Goal: Transaction & Acquisition: Book appointment/travel/reservation

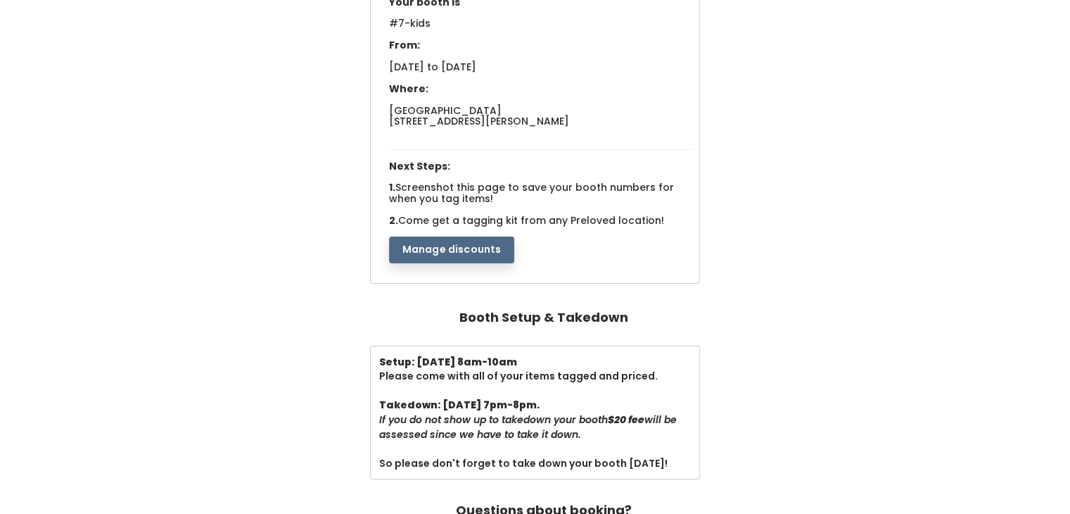
scroll to position [160, 0]
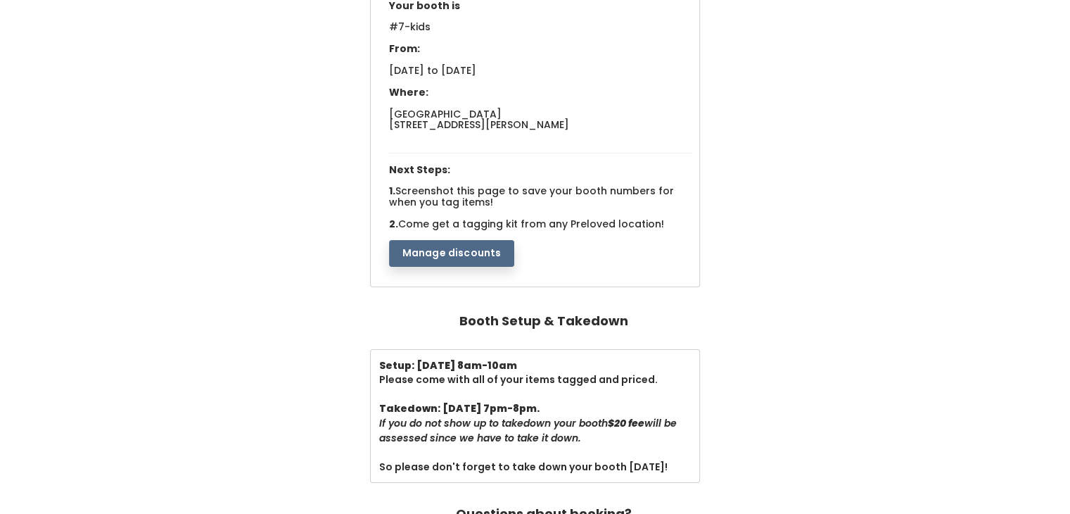
click at [412, 260] on button "Manage discounts" at bounding box center [452, 253] width 126 height 27
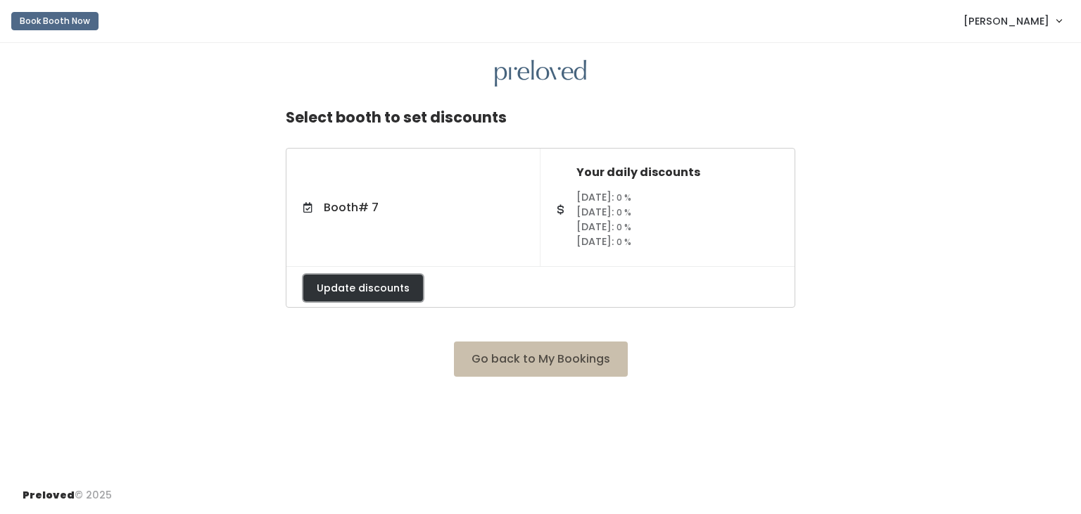
click at [399, 285] on button "Update discounts" at bounding box center [363, 287] width 120 height 27
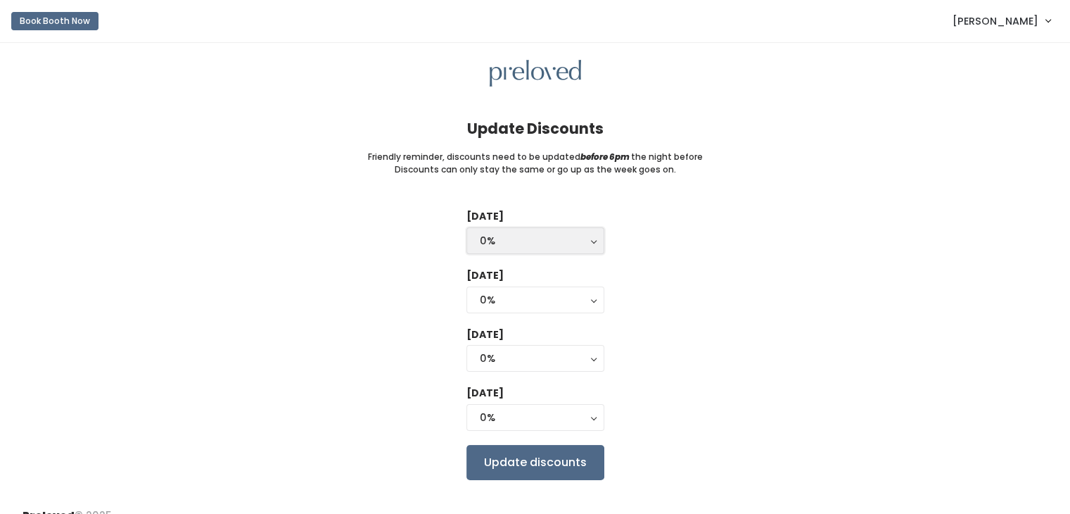
click at [541, 241] on div "0%" at bounding box center [535, 240] width 111 height 15
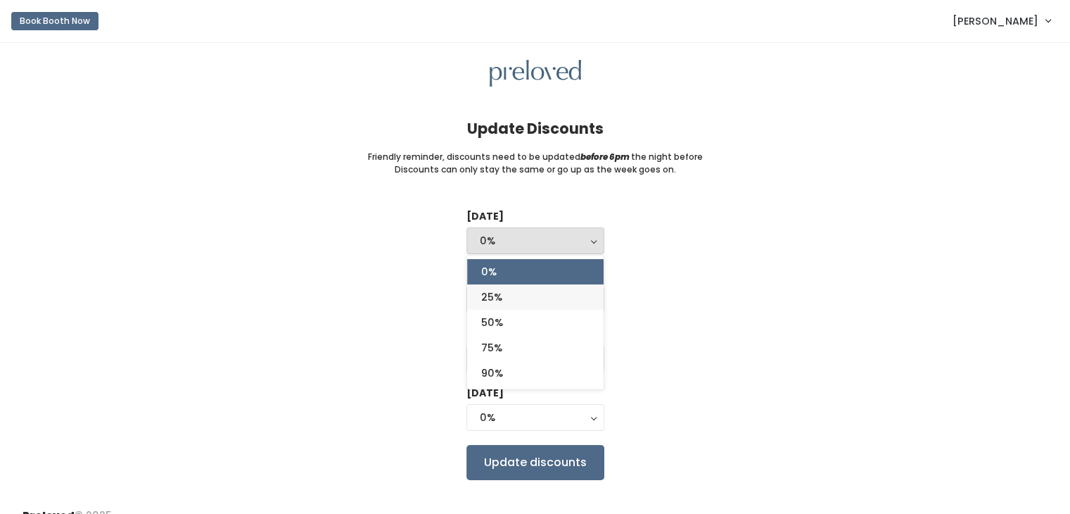
click at [538, 301] on link "25%" at bounding box center [535, 296] width 136 height 25
select select "25%"
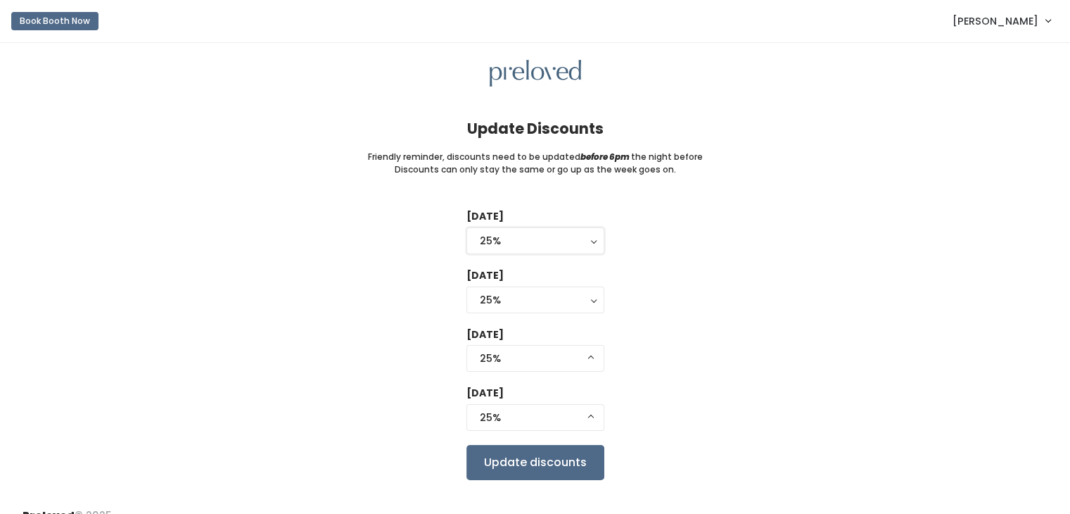
scroll to position [20, 0]
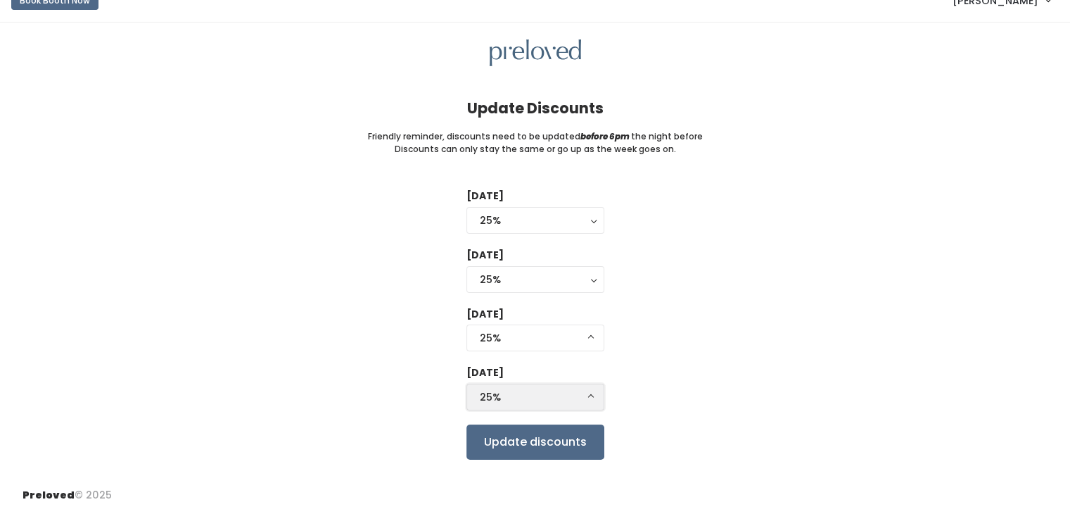
click at [568, 397] on div "25%" at bounding box center [535, 396] width 111 height 15
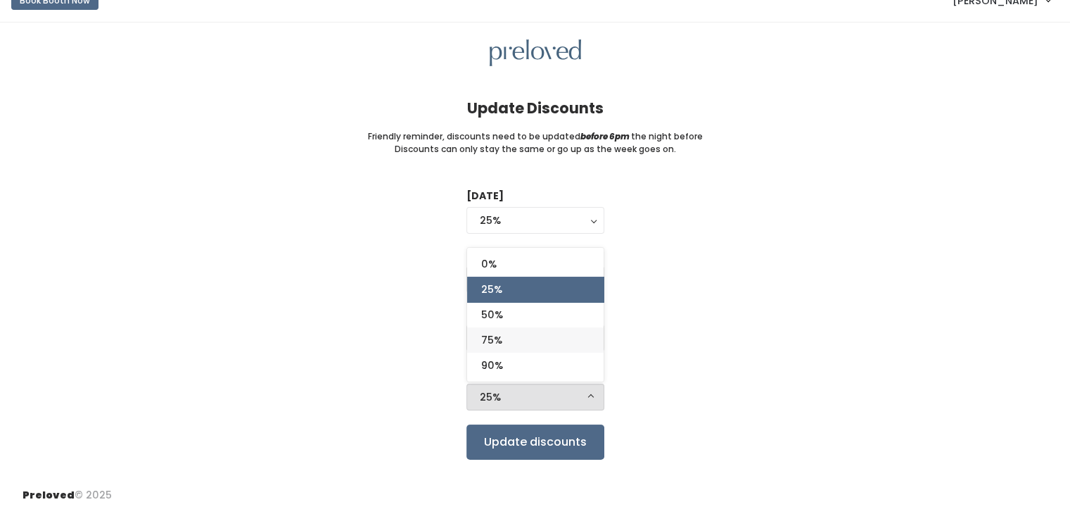
click at [556, 340] on link "75%" at bounding box center [535, 339] width 136 height 25
select select "75%"
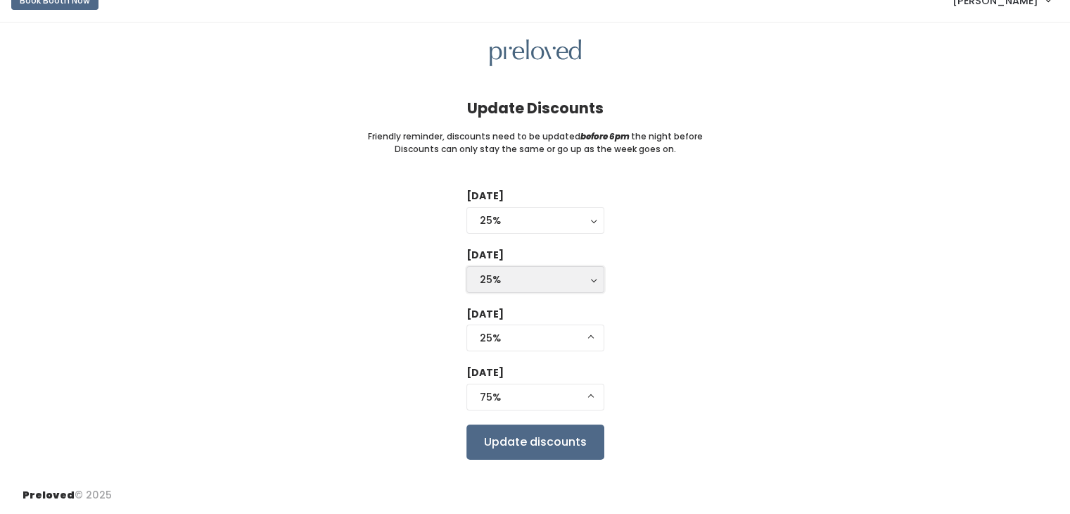
click at [583, 272] on div "25%" at bounding box center [535, 279] width 111 height 15
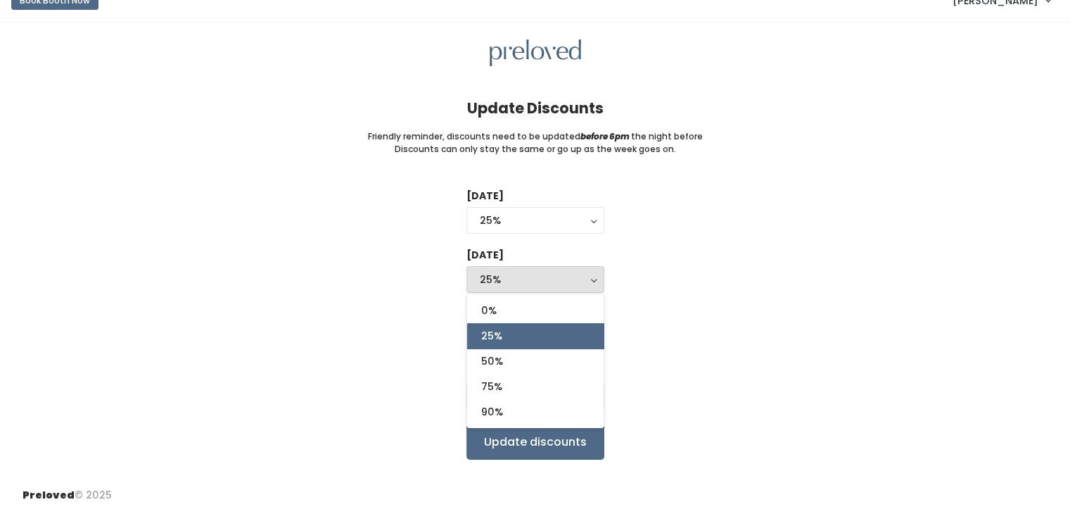
click at [583, 272] on div "25%" at bounding box center [535, 279] width 111 height 15
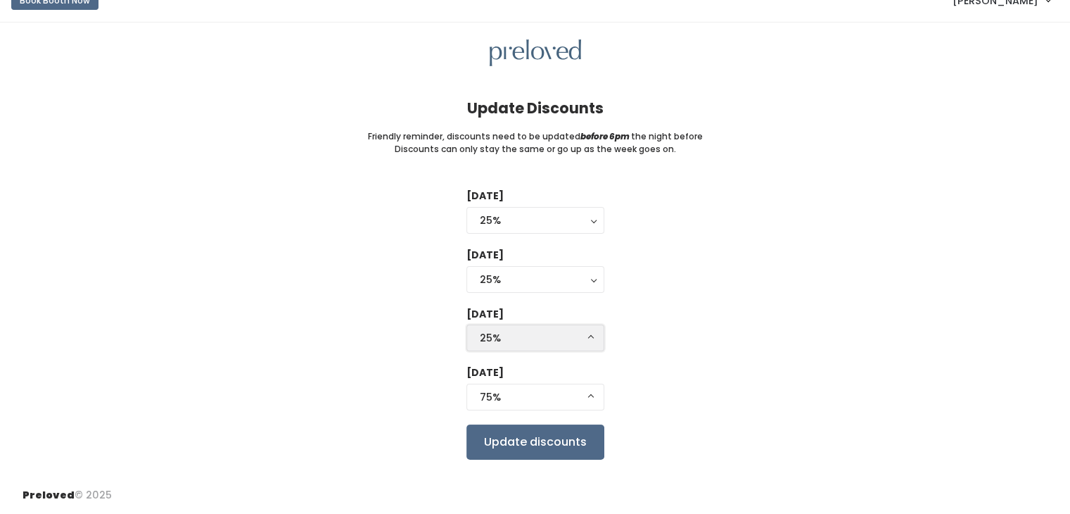
click at [568, 336] on div "25%" at bounding box center [535, 337] width 111 height 15
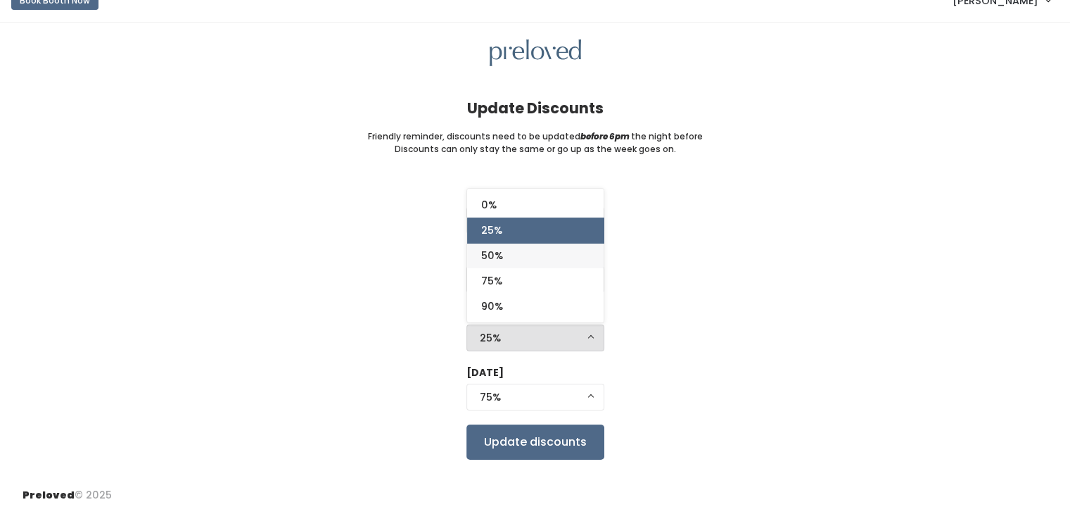
click at [549, 258] on link "50%" at bounding box center [535, 255] width 136 height 25
select select "50%"
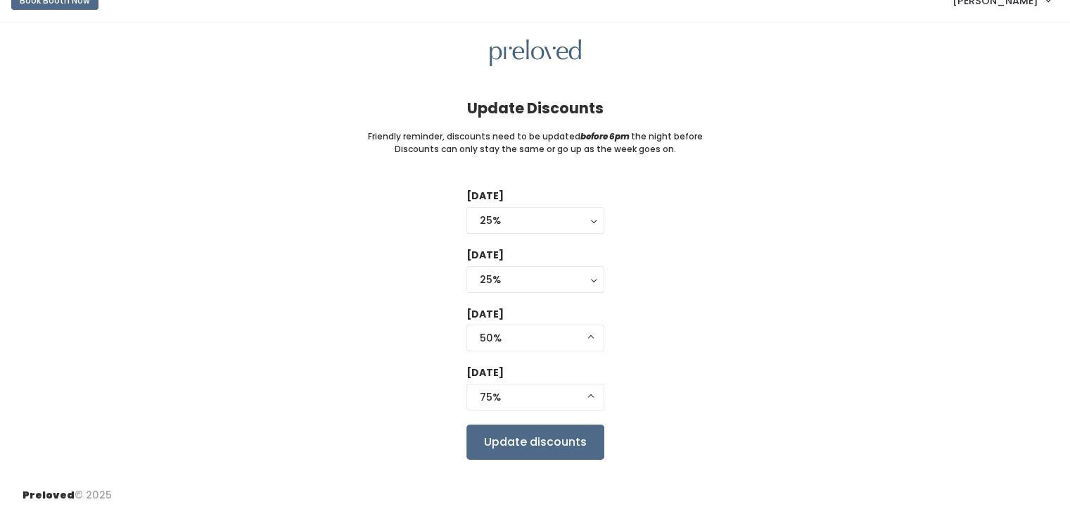
click at [651, 310] on div "Tuesday 0% 25% 50% 75% 90% 25% 0% 25% 50% 75% 90% Wednesday 0% 25% 50% 75% 90% …" at bounding box center [535, 324] width 1025 height 270
click at [505, 452] on input "Update discounts" at bounding box center [535, 441] width 138 height 35
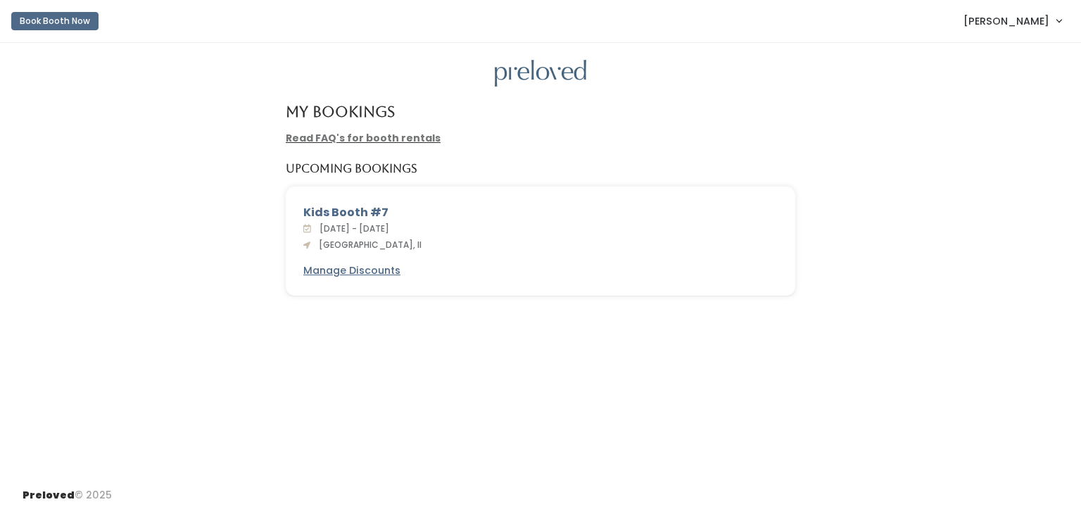
click at [1038, 18] on span "[PERSON_NAME]" at bounding box center [1006, 20] width 86 height 15
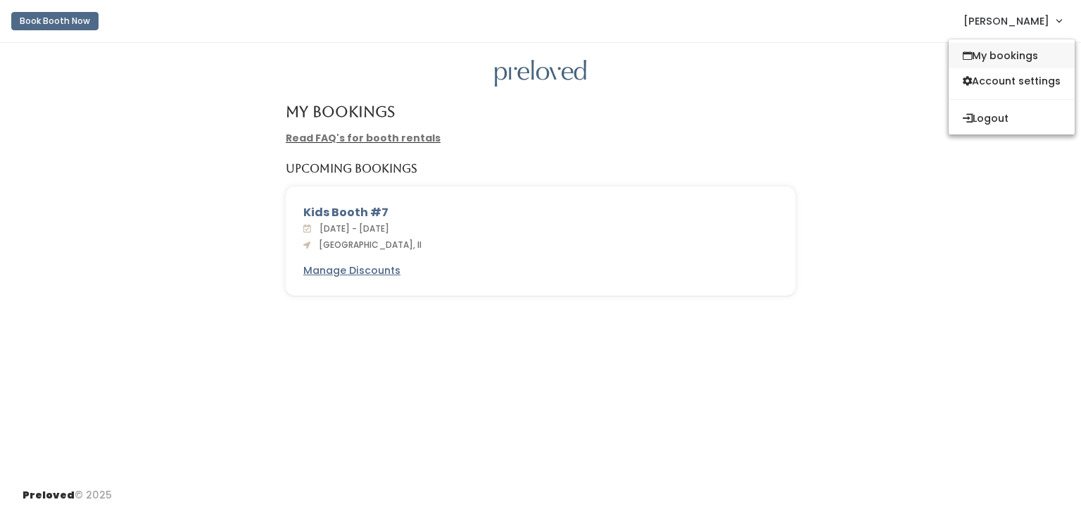
click at [1022, 51] on link "My bookings" at bounding box center [1011, 55] width 126 height 25
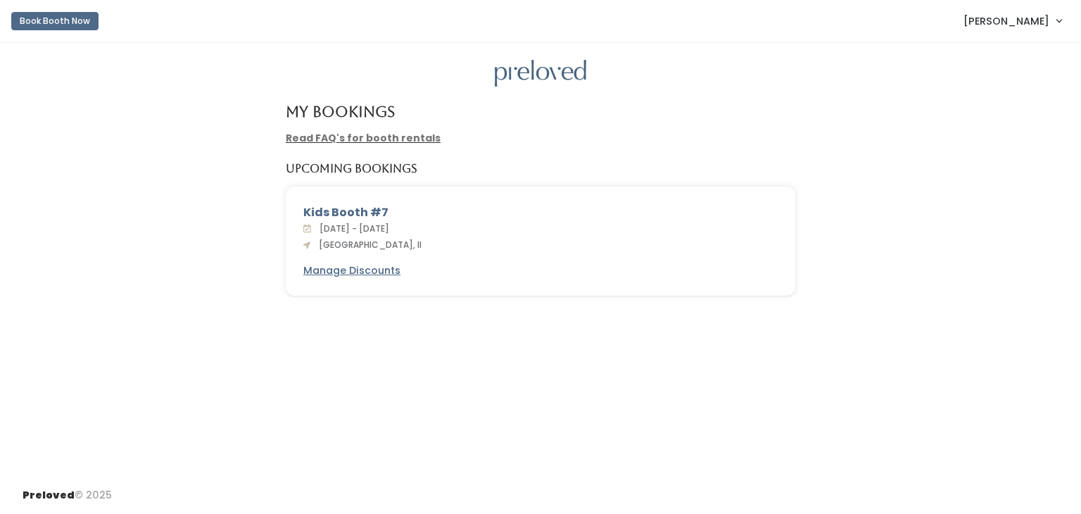
click at [1028, 26] on span "[PERSON_NAME]" at bounding box center [1006, 20] width 86 height 15
click at [62, 29] on button "Book Booth Now" at bounding box center [54, 21] width 87 height 18
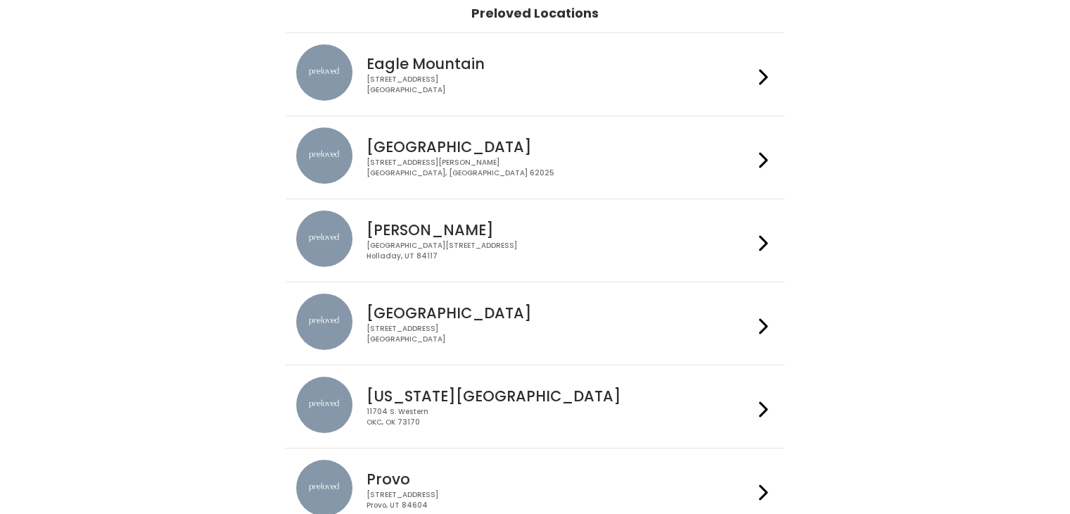
scroll to position [153, 0]
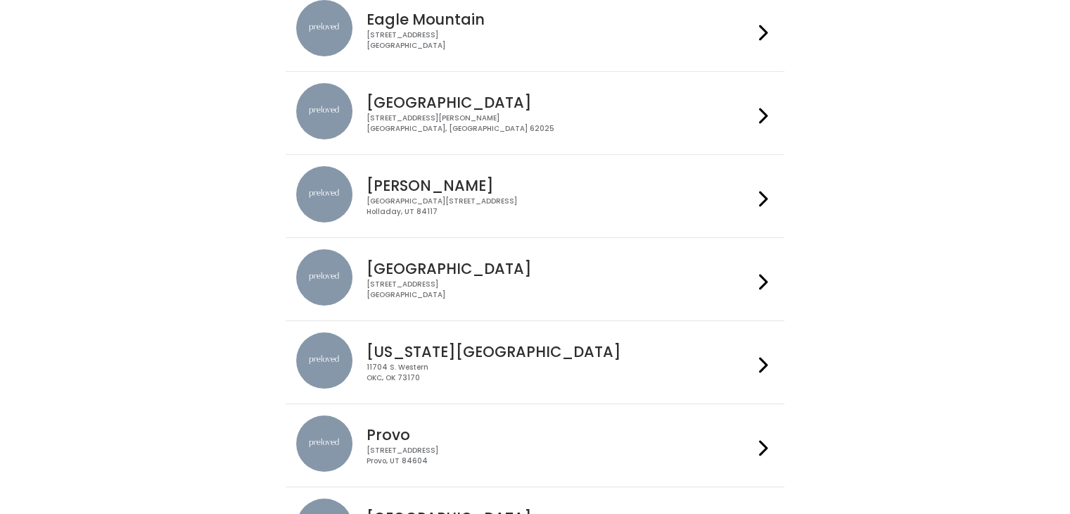
click at [546, 88] on div "Edwardsville 1500 Troy Road, Unit A‑B Edwardsville, IL 62025" at bounding box center [557, 108] width 393 height 51
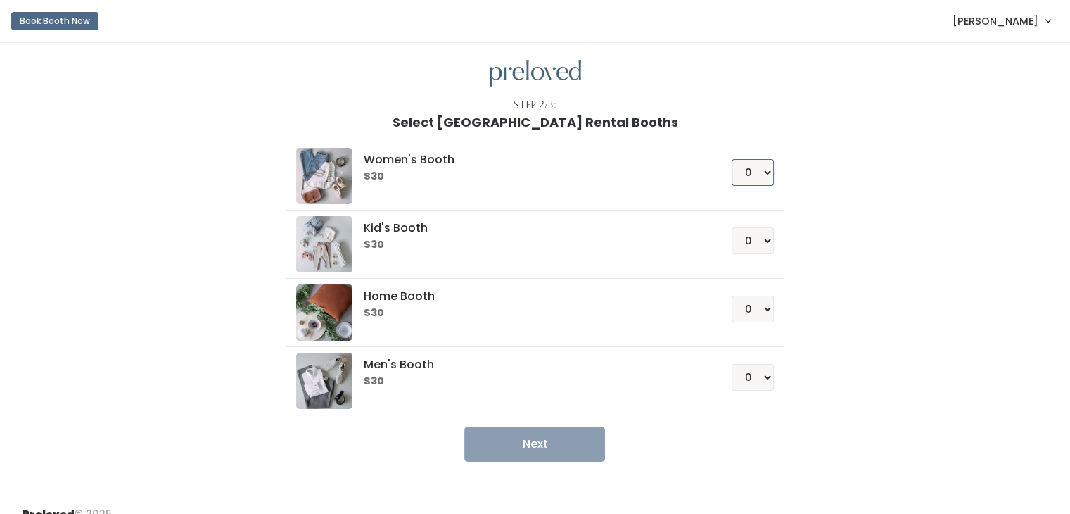
click at [758, 177] on select "0 1 2 3 4" at bounding box center [753, 172] width 42 height 27
select select "1"
click at [732, 159] on select "0 1 2 3 4" at bounding box center [753, 172] width 42 height 27
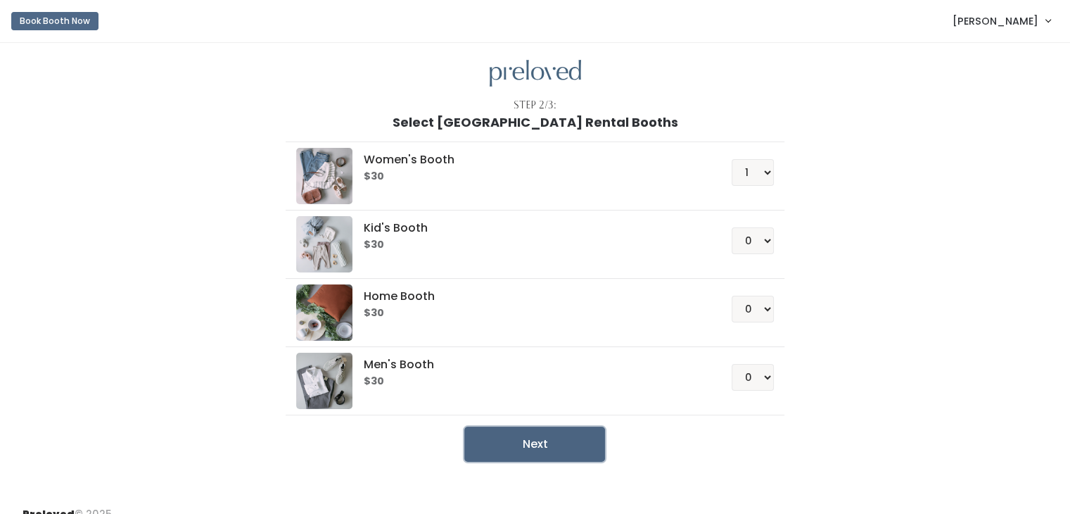
click at [511, 444] on button "Next" at bounding box center [534, 443] width 141 height 35
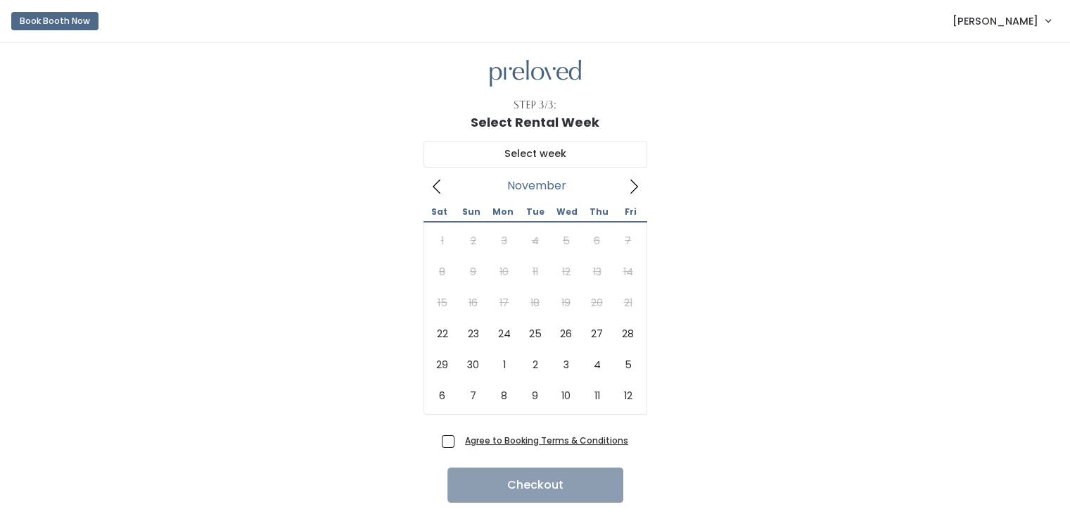
click at [635, 187] on icon at bounding box center [634, 186] width 8 height 14
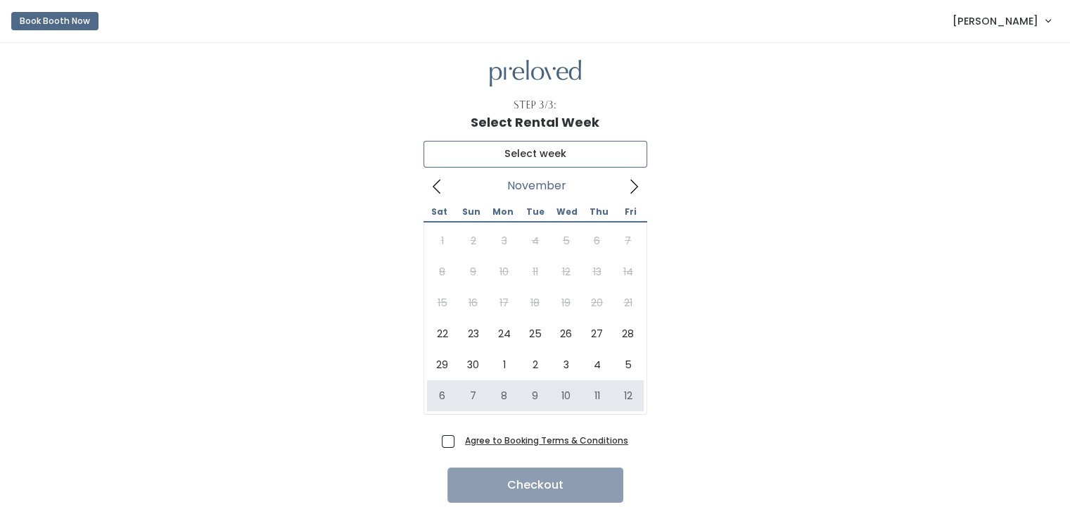
type input "[DATE] to [DATE]"
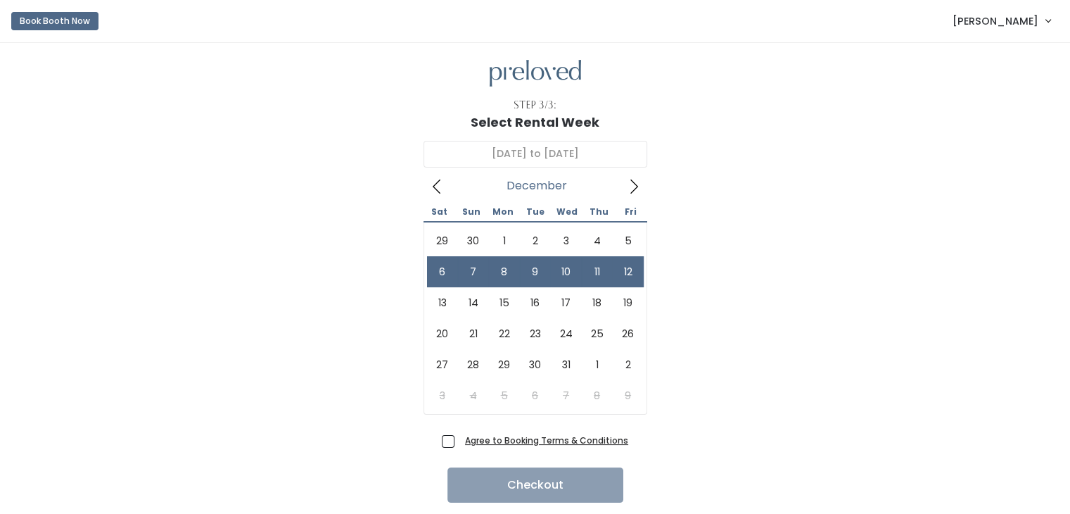
click at [459, 441] on span "Agree to Booking Terms & Conditions" at bounding box center [543, 440] width 169 height 14
click at [459, 441] on input "Agree to Booking Terms & Conditions" at bounding box center [463, 437] width 9 height 9
checkbox input "true"
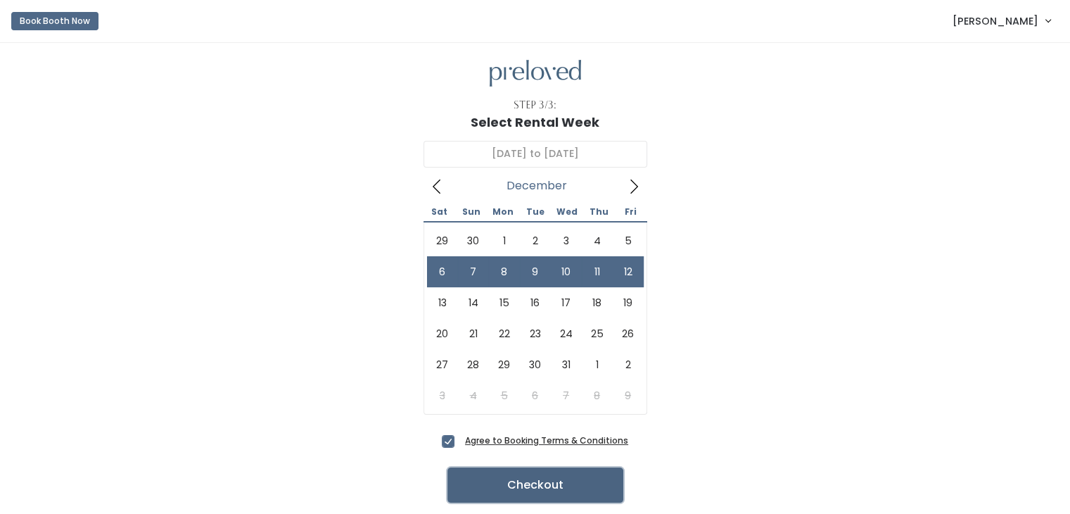
click at [517, 476] on button "Checkout" at bounding box center [535, 484] width 176 height 35
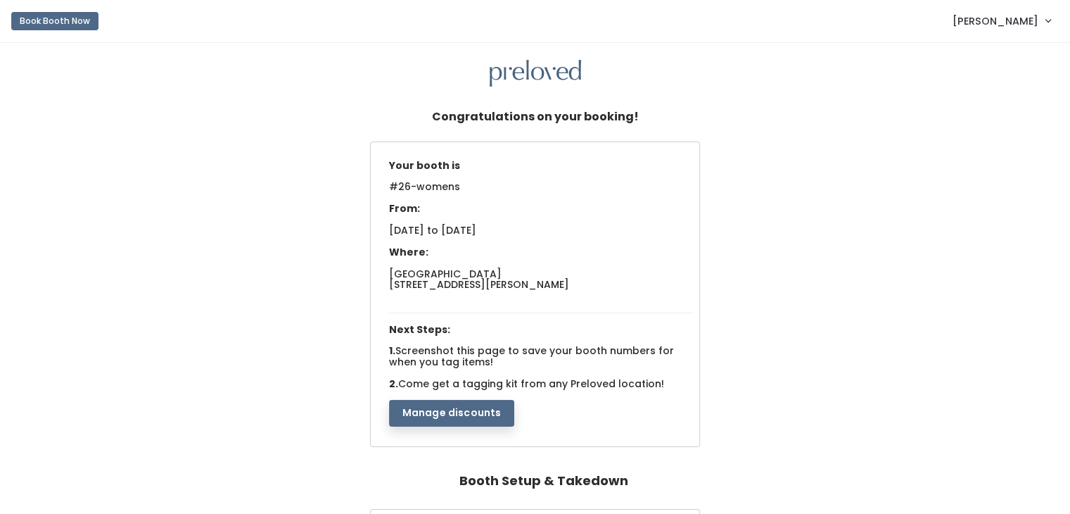
click at [452, 412] on button "Manage discounts" at bounding box center [452, 413] width 126 height 27
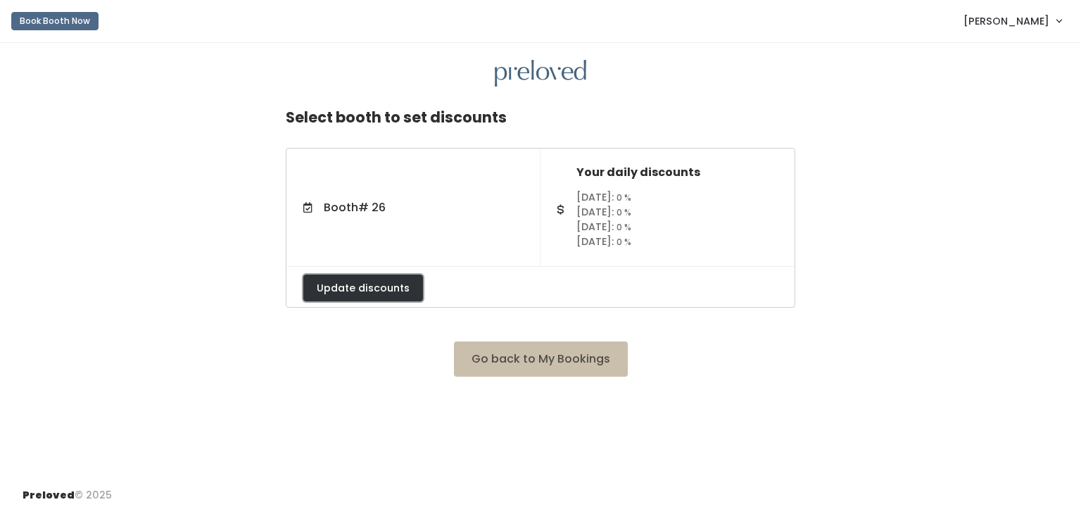
click at [374, 288] on button "Update discounts" at bounding box center [363, 287] width 120 height 27
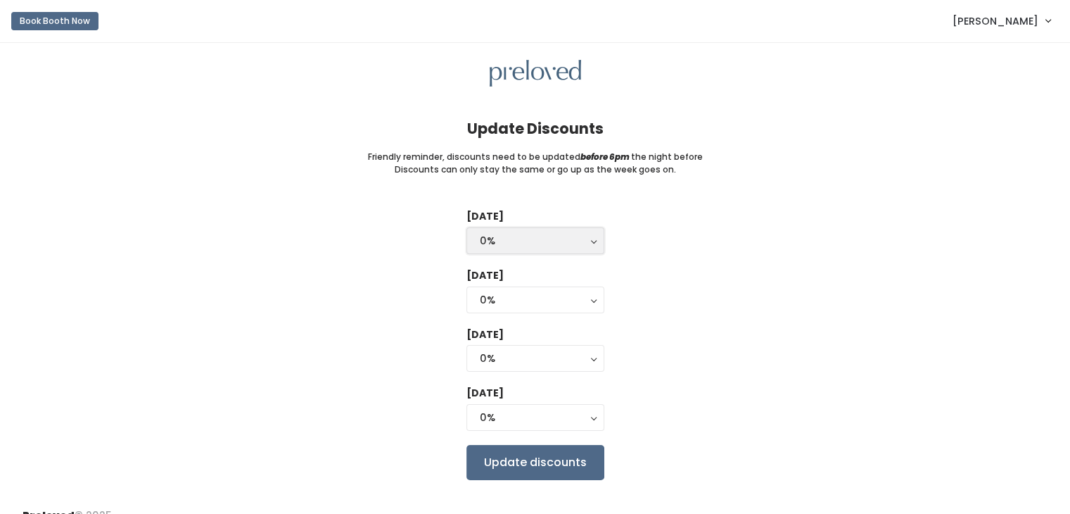
click at [566, 242] on div "0%" at bounding box center [535, 240] width 111 height 15
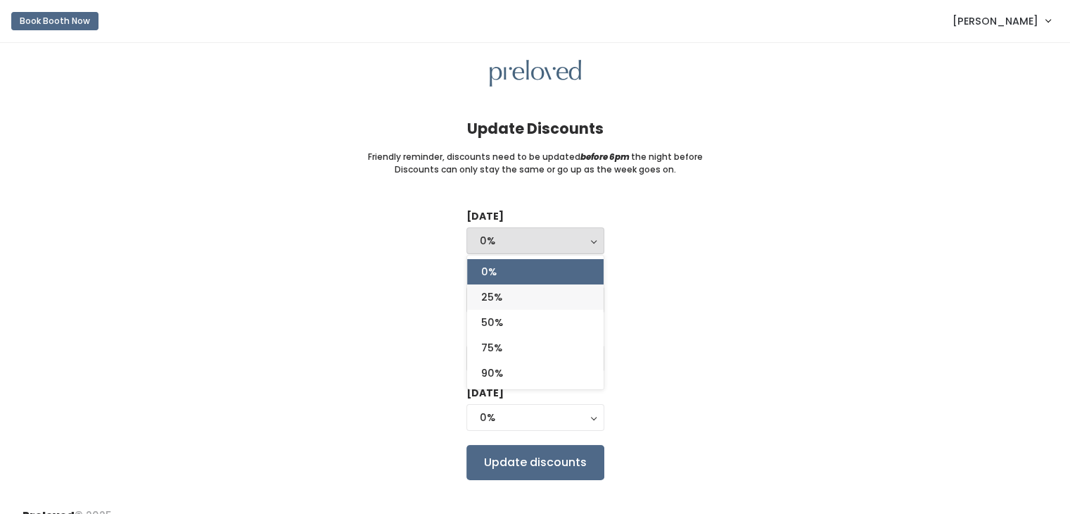
click at [532, 299] on link "25%" at bounding box center [535, 296] width 136 height 25
select select "25%"
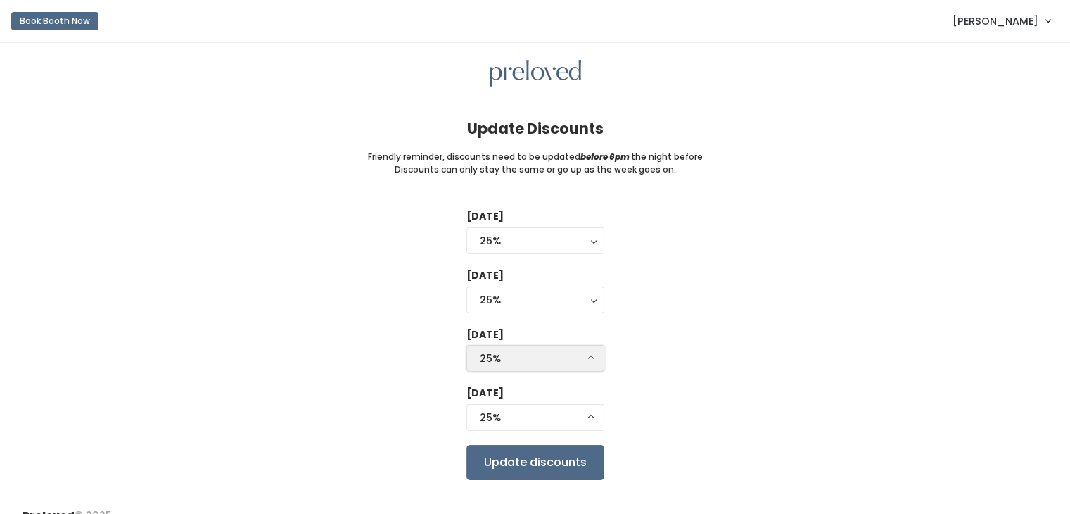
click at [512, 358] on div "25%" at bounding box center [535, 357] width 111 height 15
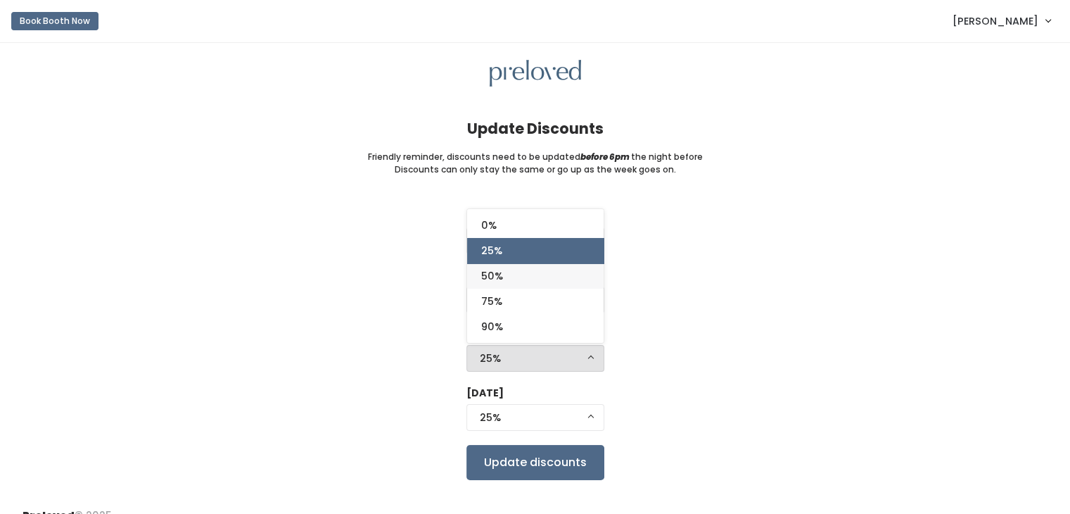
click at [515, 277] on link "50%" at bounding box center [535, 275] width 136 height 25
select select "50%"
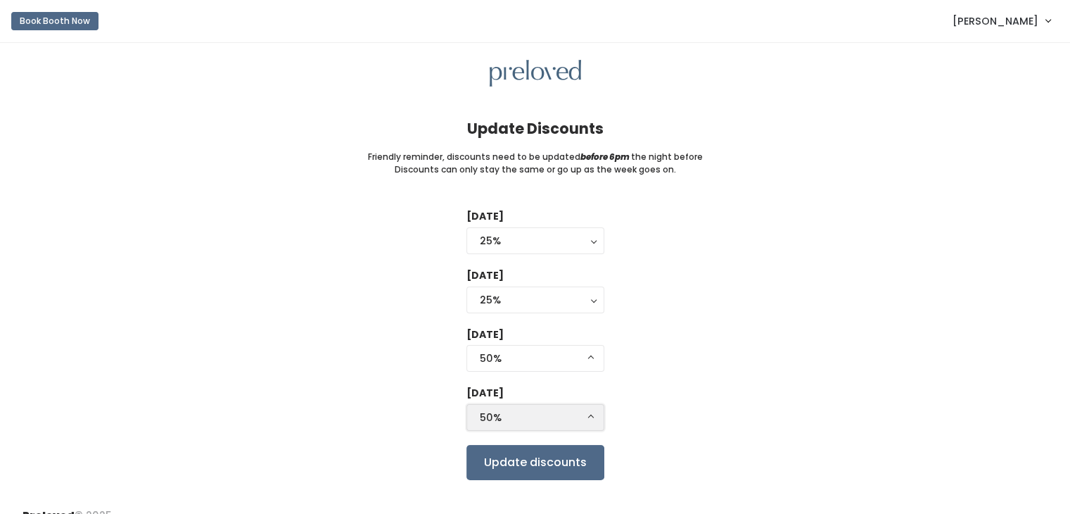
click at [527, 419] on div "50%" at bounding box center [535, 416] width 111 height 15
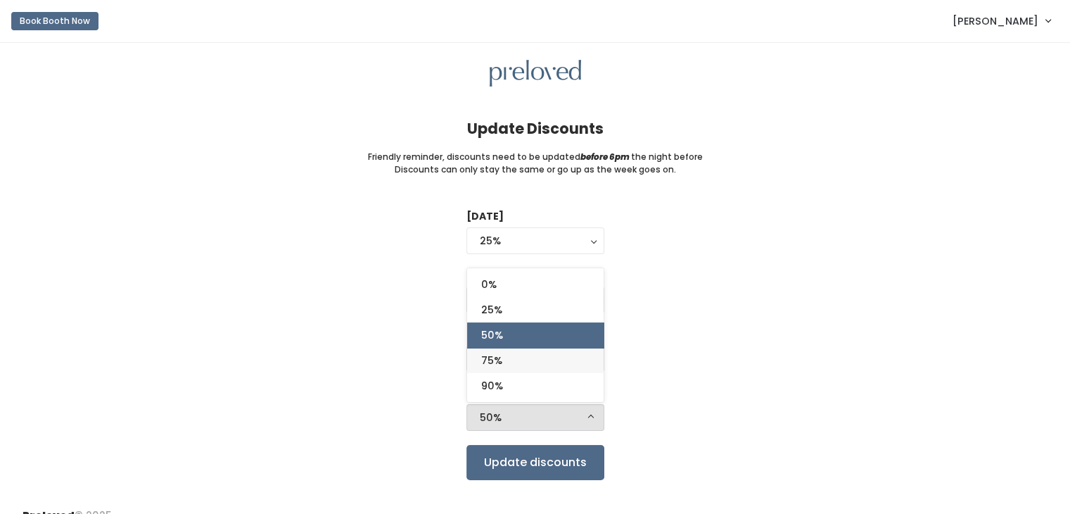
click at [531, 369] on link "75%" at bounding box center [535, 360] width 136 height 25
select select "75%"
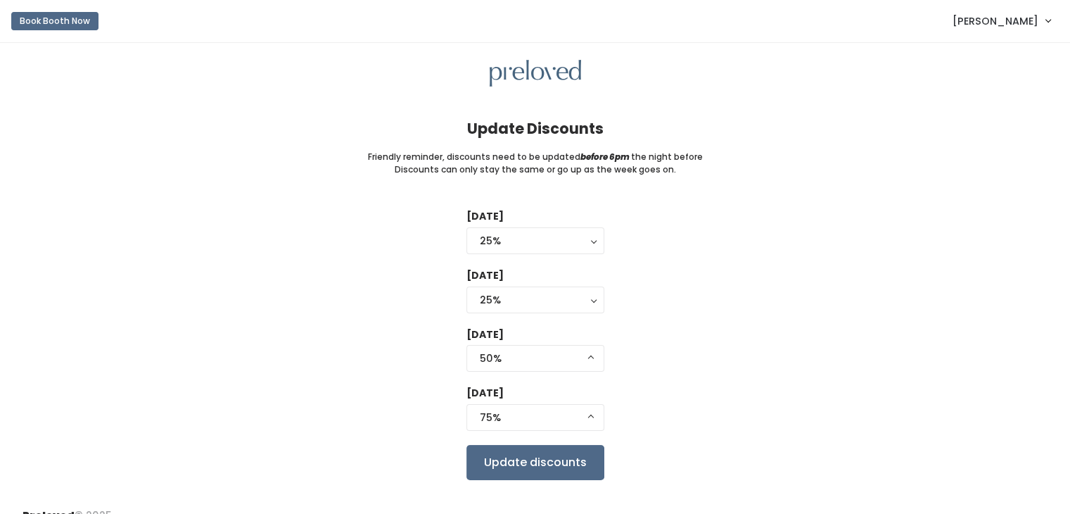
click at [673, 324] on div "Tuesday 0% 25% 50% 75% 90% 25% 0% 25% 50% 75% 90% Wednesday 0% 25% 50% 75% 90% …" at bounding box center [535, 344] width 1025 height 270
click at [532, 362] on div "50%" at bounding box center [535, 357] width 111 height 15
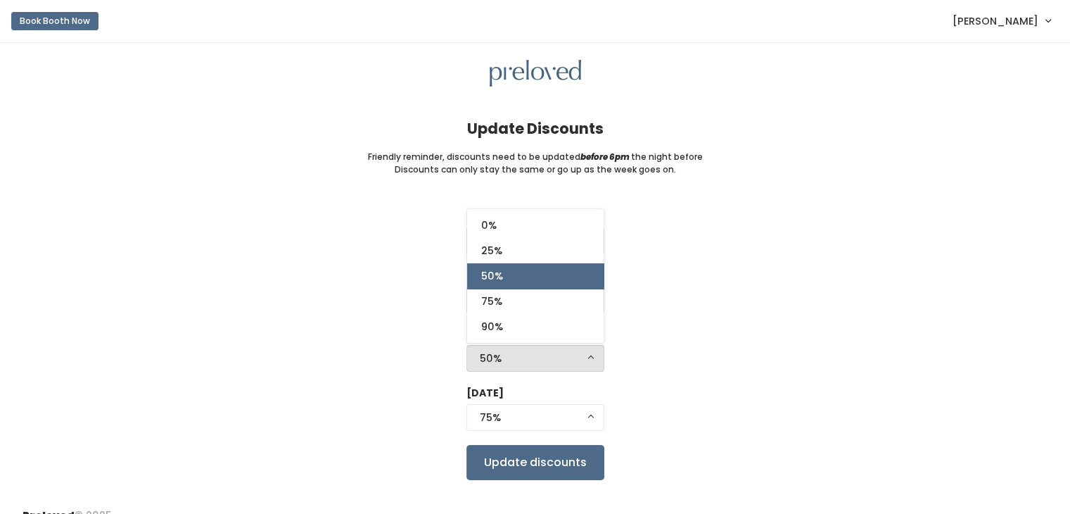
click at [730, 278] on div "Tuesday 0% 25% 50% 75% 90% 25% 0% 25% 50% 75% 90% Wednesday 0% 25% 50% 75% 90% …" at bounding box center [535, 344] width 1025 height 270
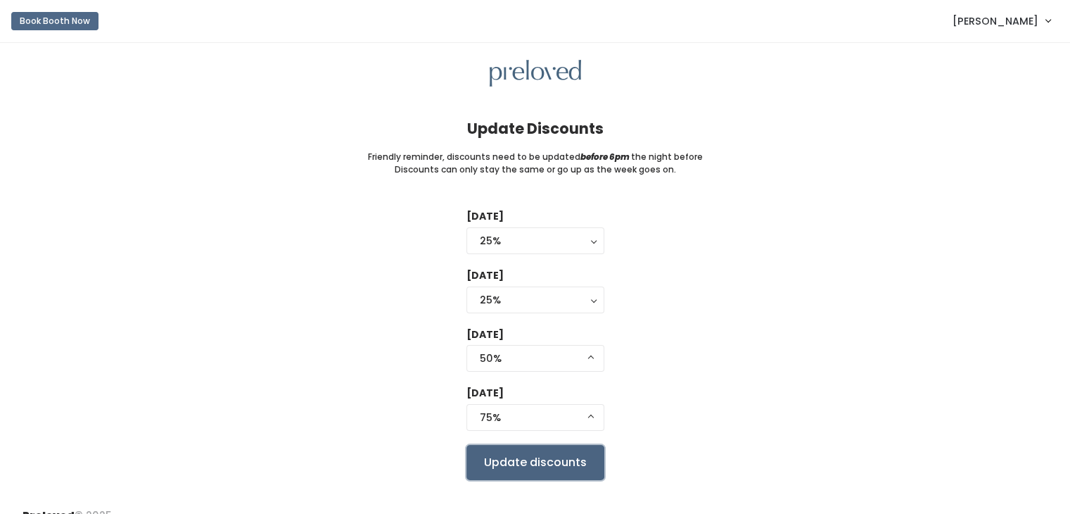
click at [521, 465] on input "Update discounts" at bounding box center [535, 462] width 138 height 35
